Goal: Task Accomplishment & Management: Use online tool/utility

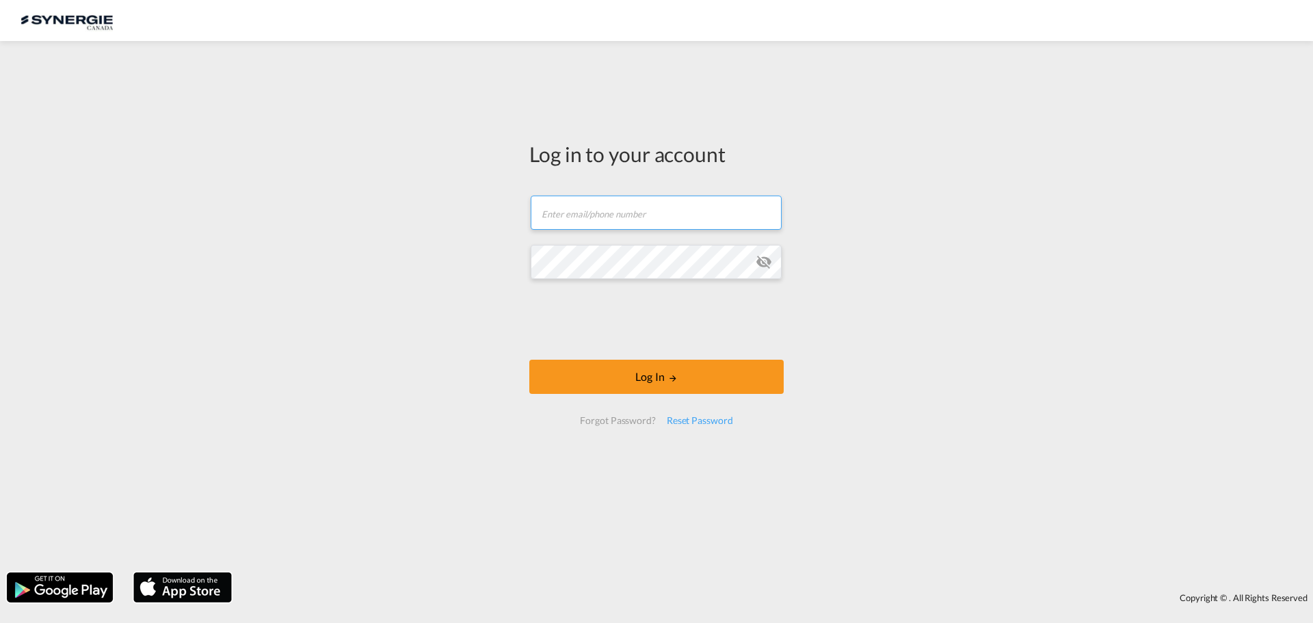
type input "[EMAIL_ADDRESS][DOMAIN_NAME]"
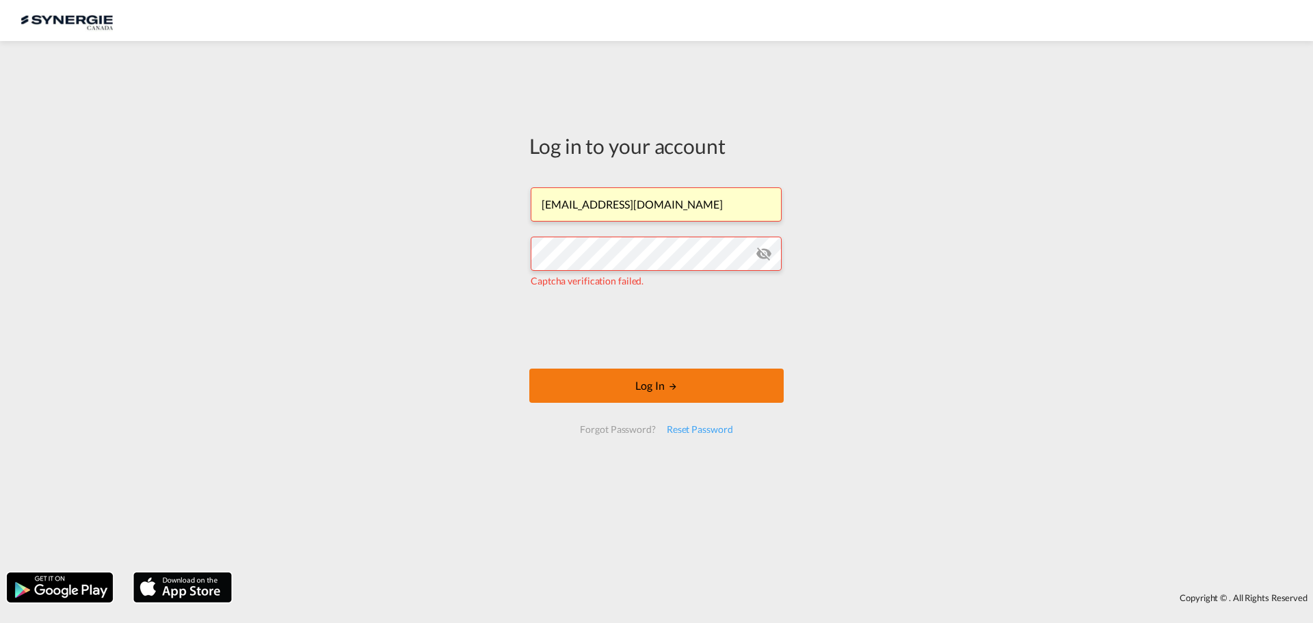
click at [656, 384] on button "Log In" at bounding box center [656, 386] width 254 height 34
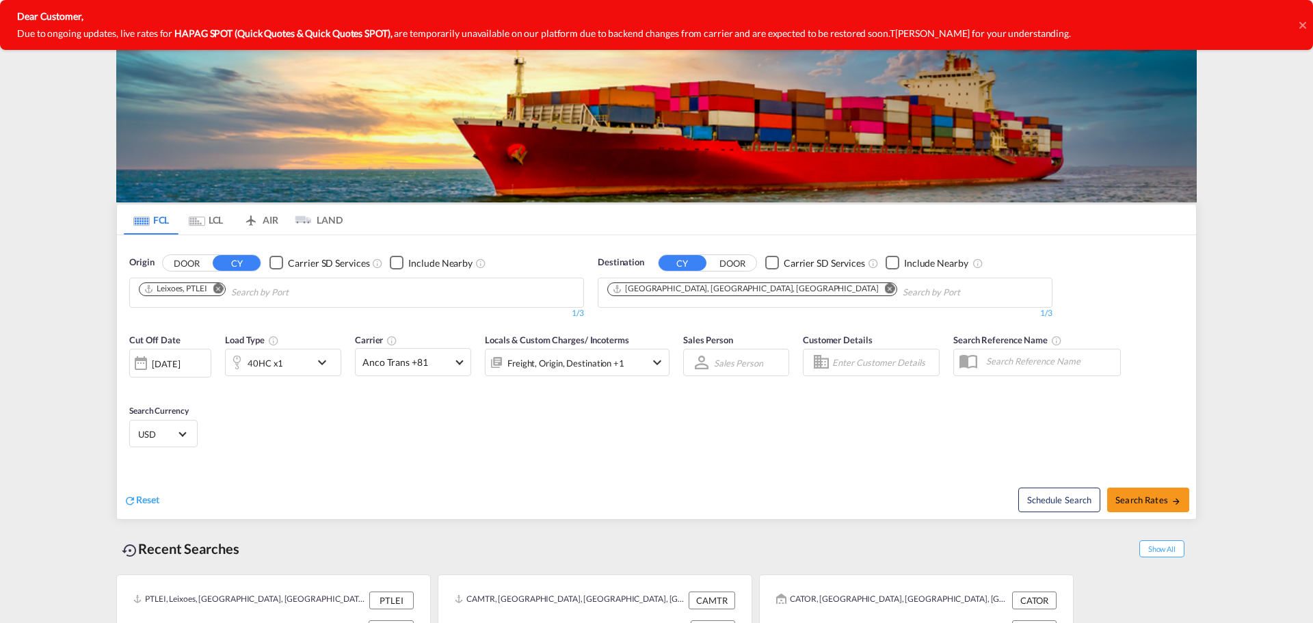
click at [1300, 26] on icon at bounding box center [1303, 25] width 7 height 11
